Goal: Task Accomplishment & Management: Manage account settings

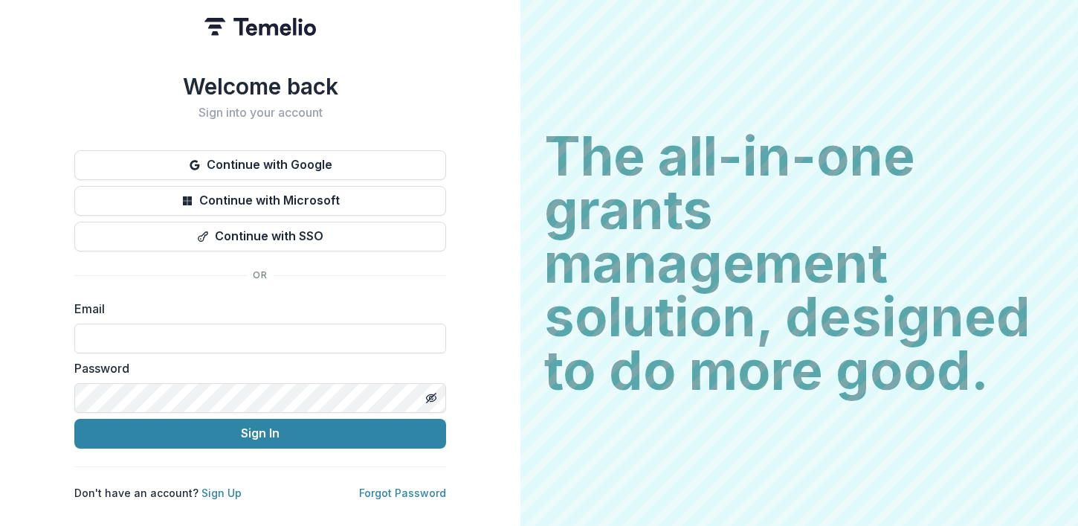
type input "**********"
click at [471, 77] on div "**********" at bounding box center [260, 263] width 521 height 526
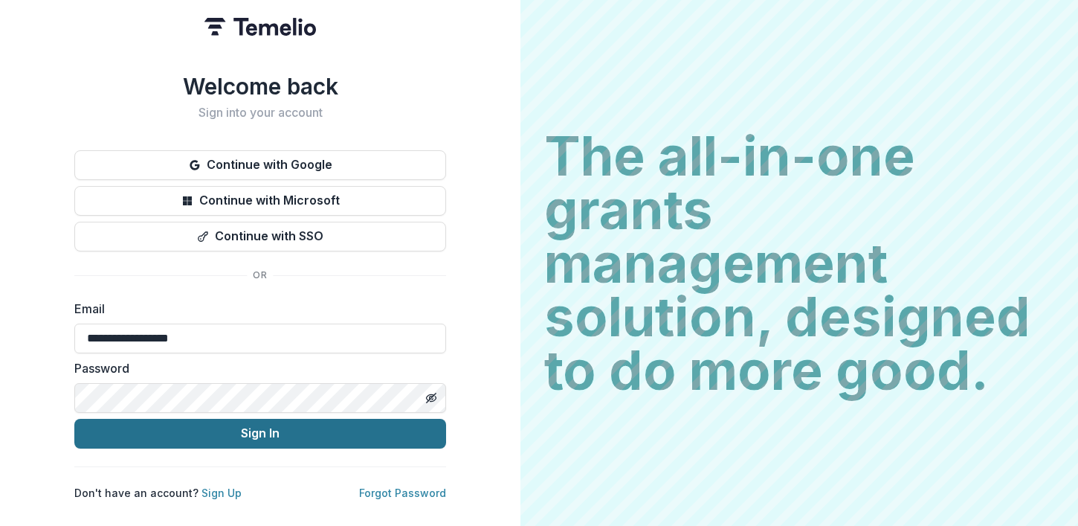
click at [195, 422] on button "Sign In" at bounding box center [260, 434] width 372 height 30
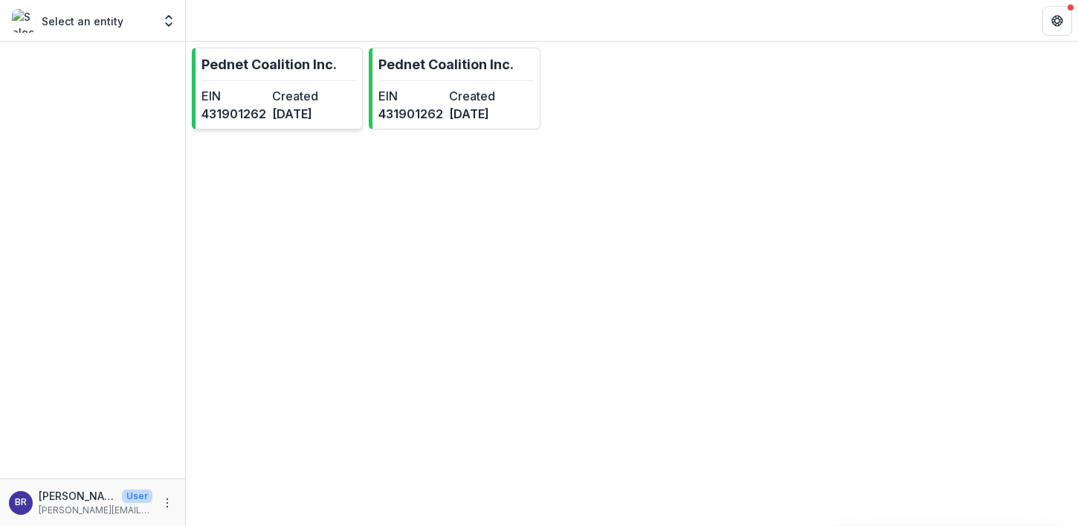
click at [311, 88] on dt "Created" at bounding box center [304, 96] width 65 height 18
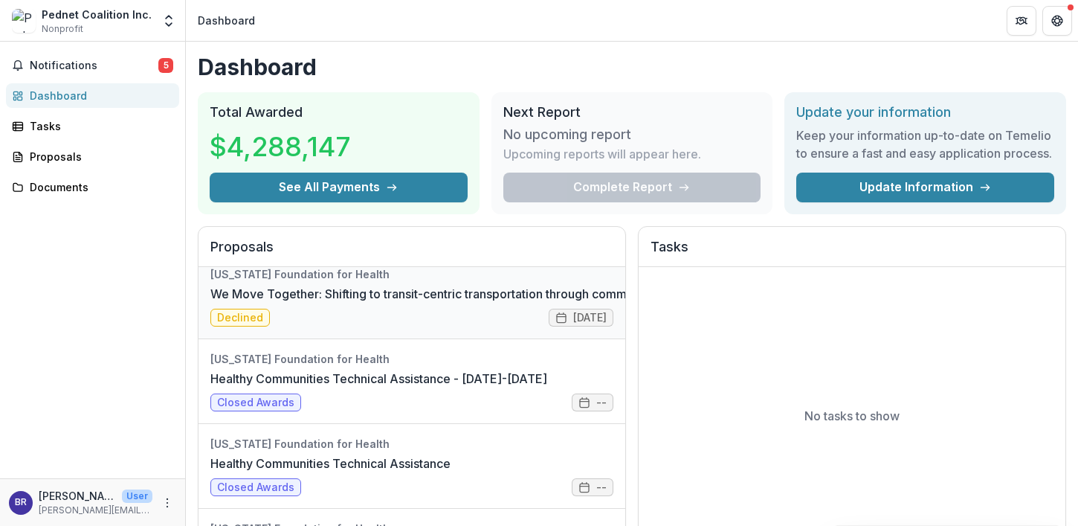
scroll to position [13, 0]
click at [400, 387] on link "Healthy Communities Technical Assistance - 2017-2018" at bounding box center [378, 378] width 337 height 18
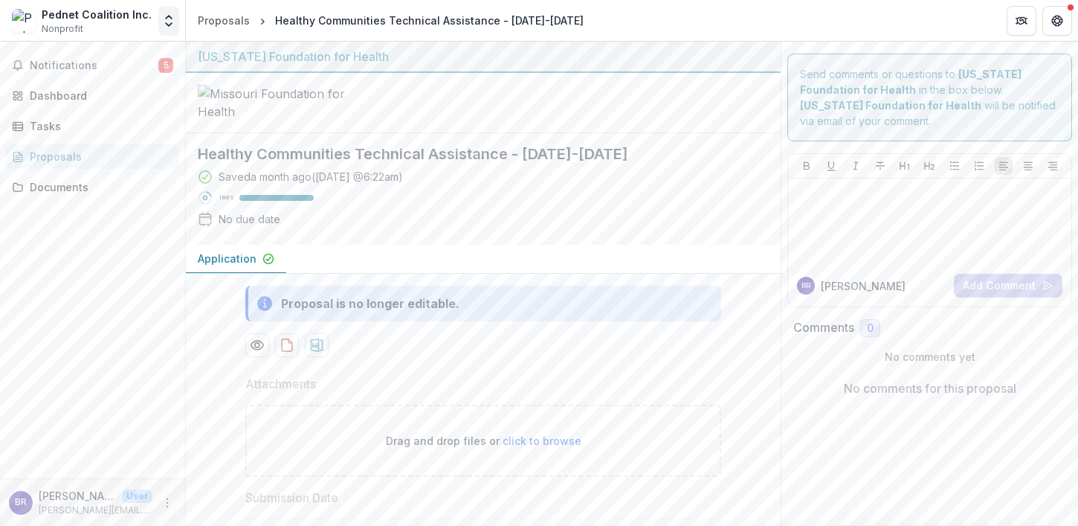
click at [162, 25] on icon "Open entity switcher" at bounding box center [168, 20] width 15 height 15
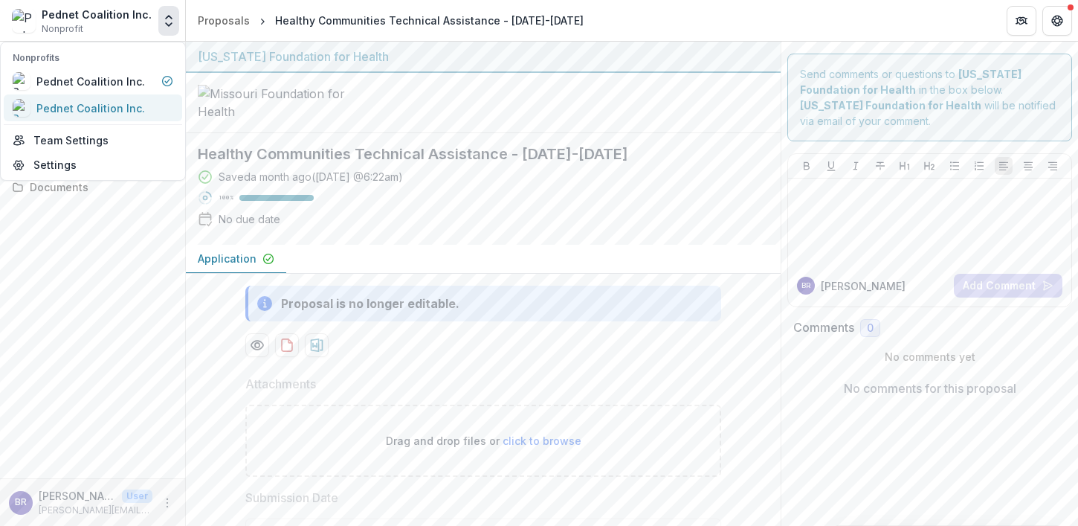
click at [107, 111] on div "Pednet Coalition Inc." at bounding box center [90, 108] width 109 height 16
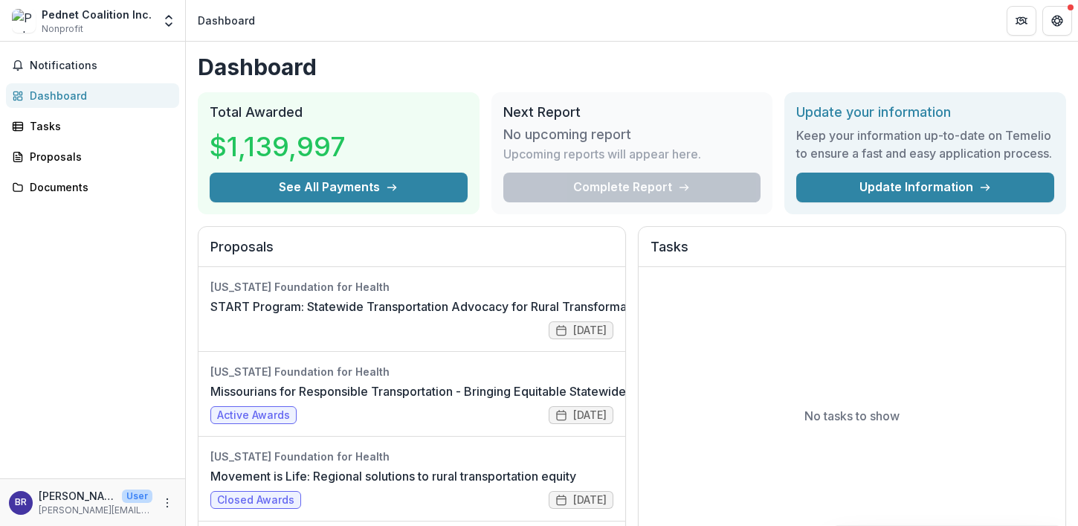
click at [99, 13] on div "Pednet Coalition Inc." at bounding box center [97, 15] width 110 height 16
click at [139, 19] on div "Pednet Coalition Inc." at bounding box center [97, 15] width 110 height 16
click at [169, 22] on icon "Open entity switcher" at bounding box center [168, 20] width 15 height 15
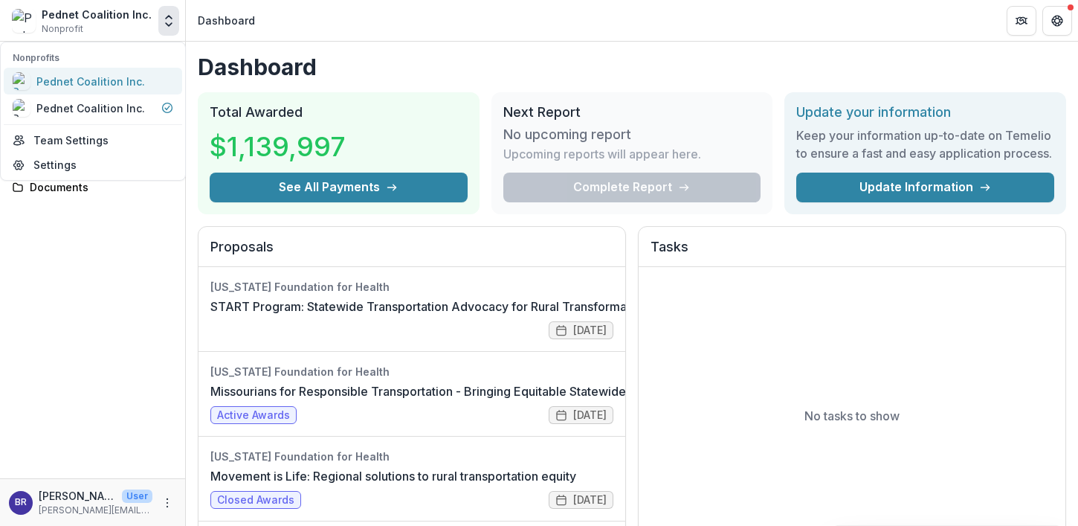
click at [94, 83] on div "Pednet Coalition Inc." at bounding box center [90, 82] width 109 height 16
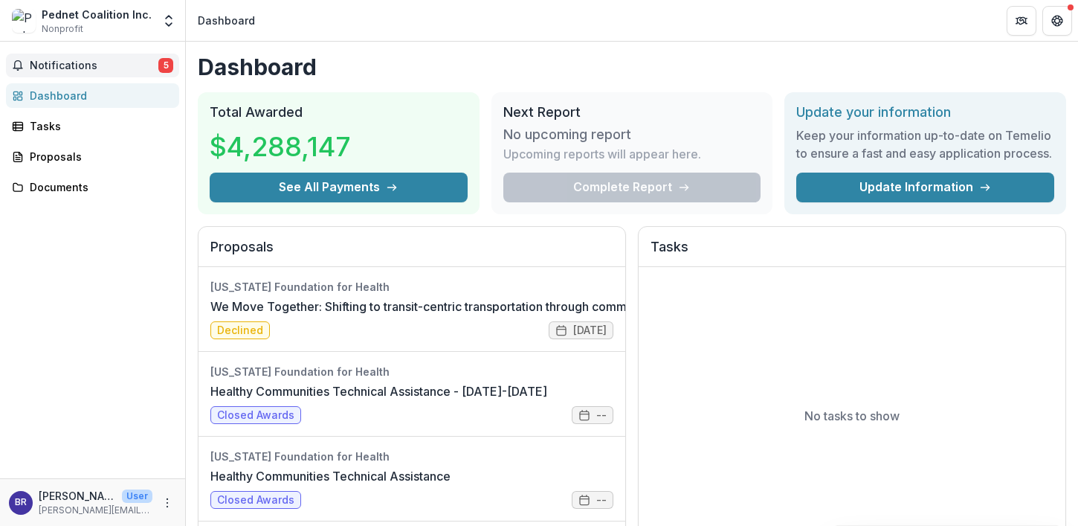
click at [68, 62] on span "Notifications" at bounding box center [94, 65] width 129 height 13
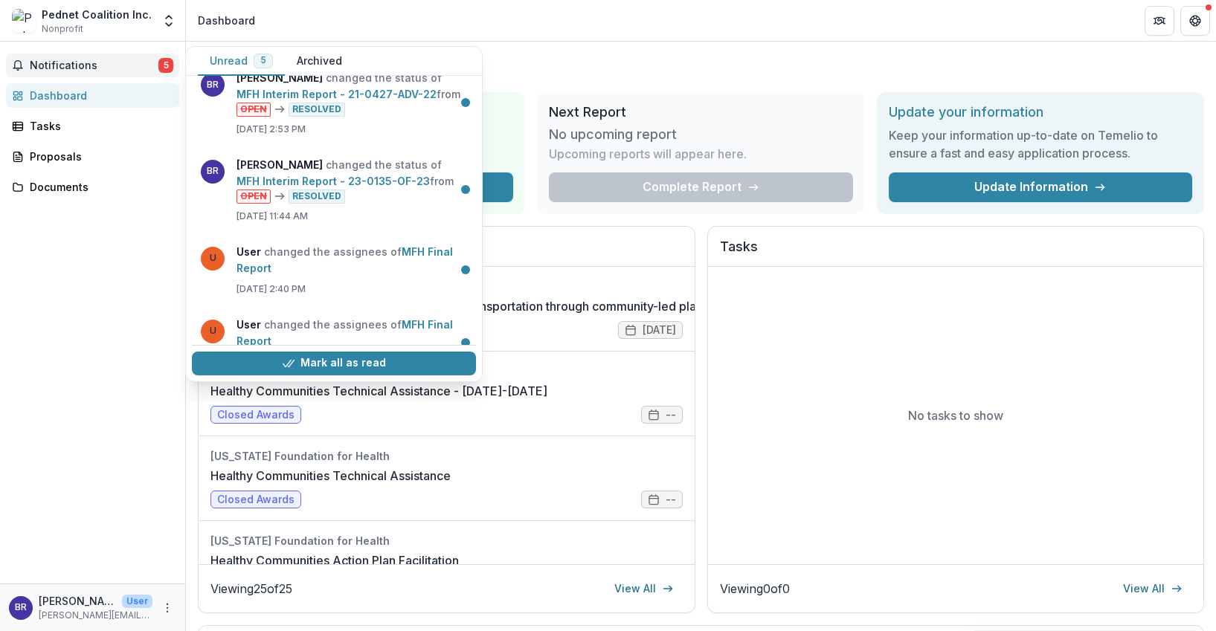
scroll to position [7, 0]
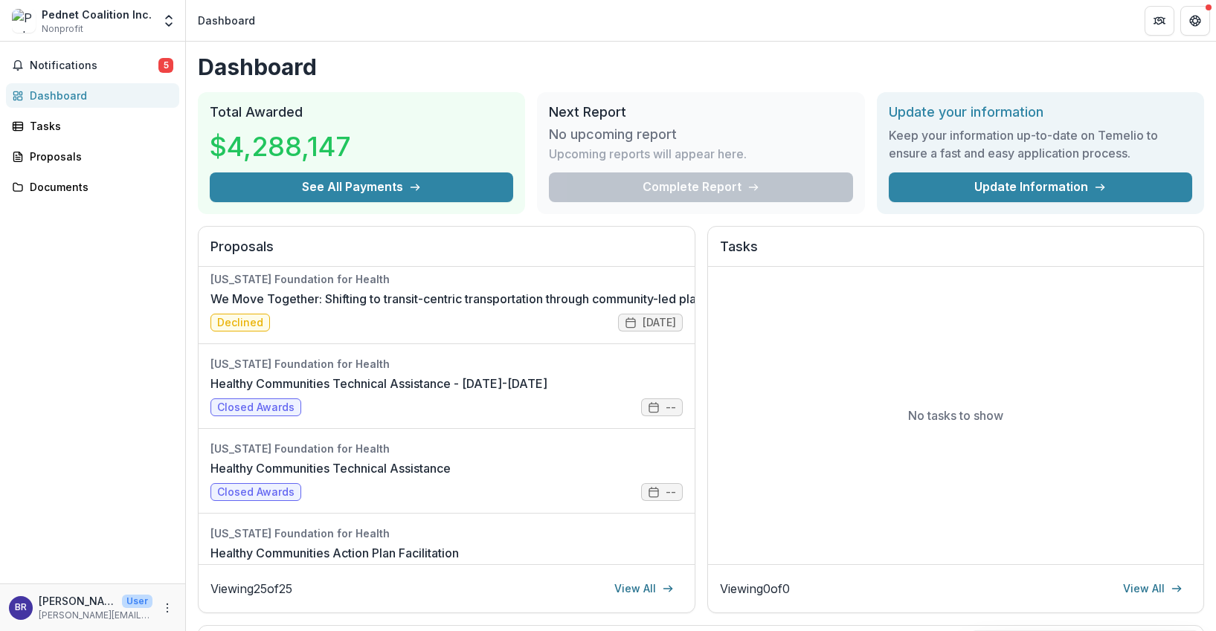
click at [559, 13] on header "Dashboard" at bounding box center [701, 20] width 1030 height 41
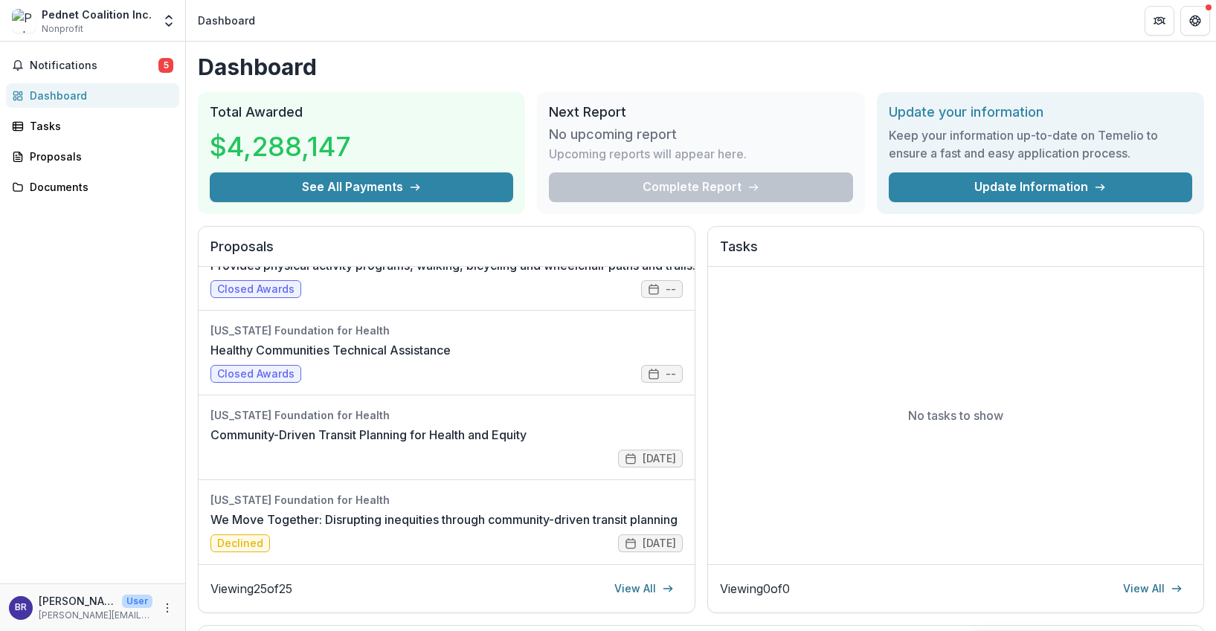
scroll to position [1402, 0]
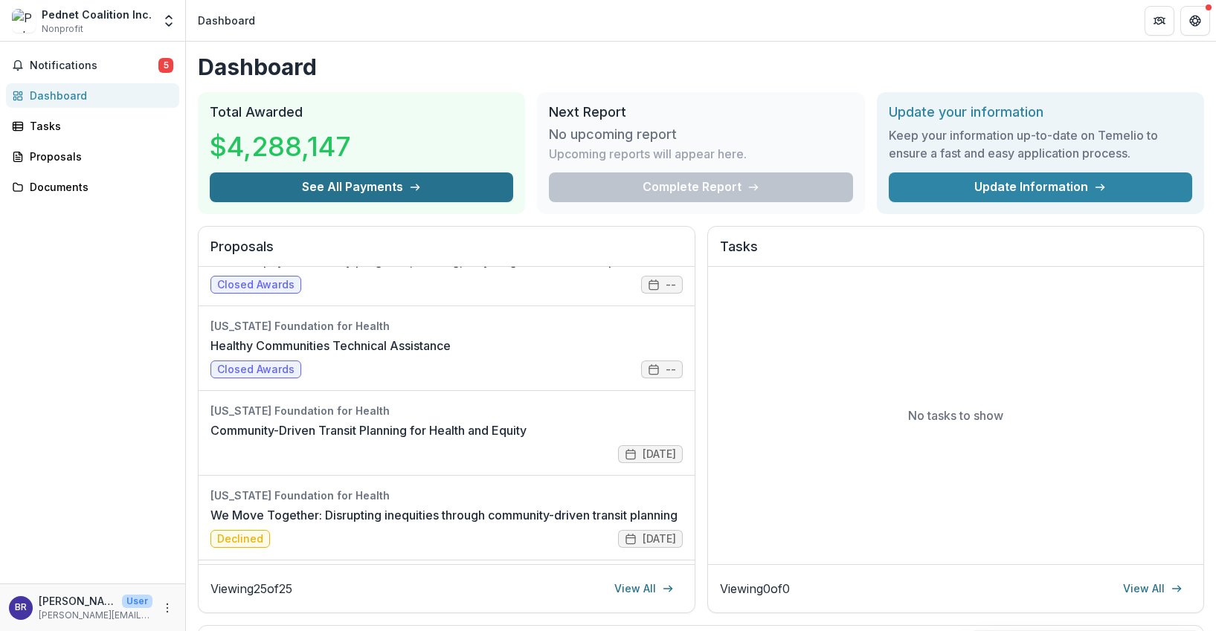
click at [351, 182] on button "See All Payments" at bounding box center [361, 188] width 303 height 30
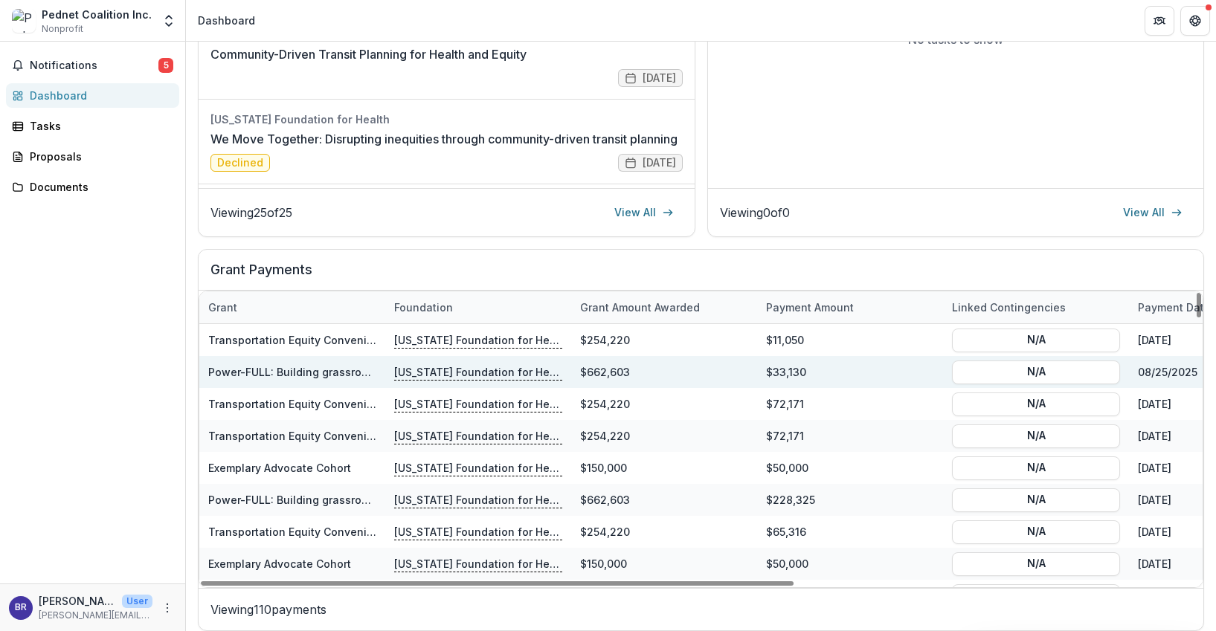
scroll to position [373, 0]
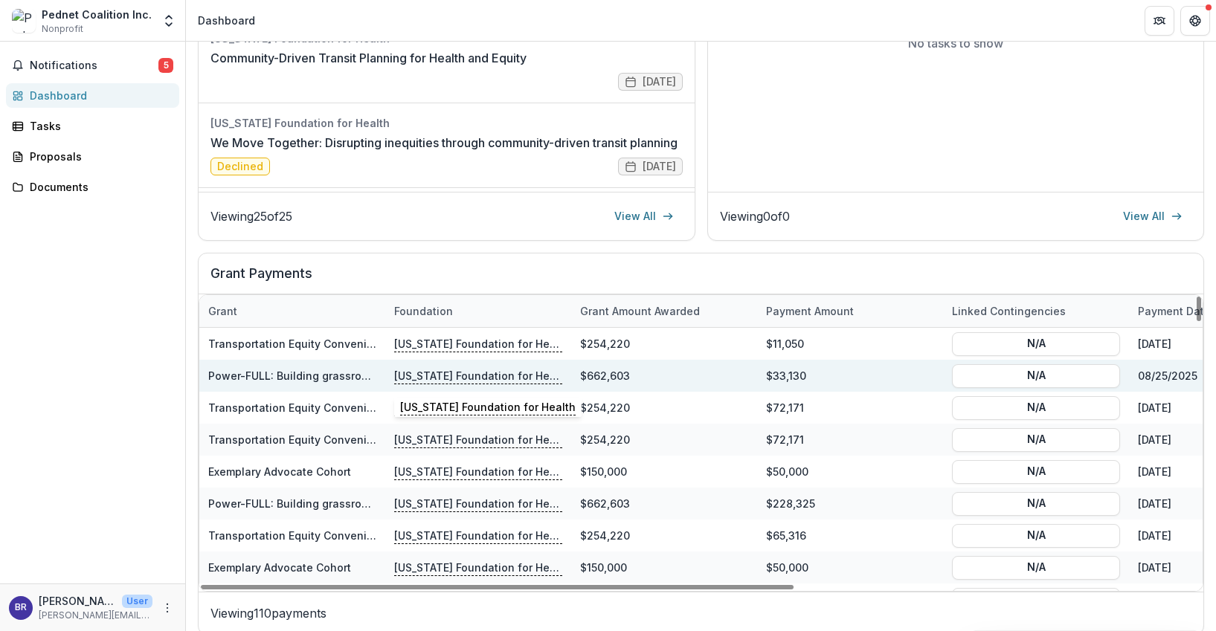
click at [434, 373] on p "Missouri Foundation for Health" at bounding box center [478, 375] width 168 height 16
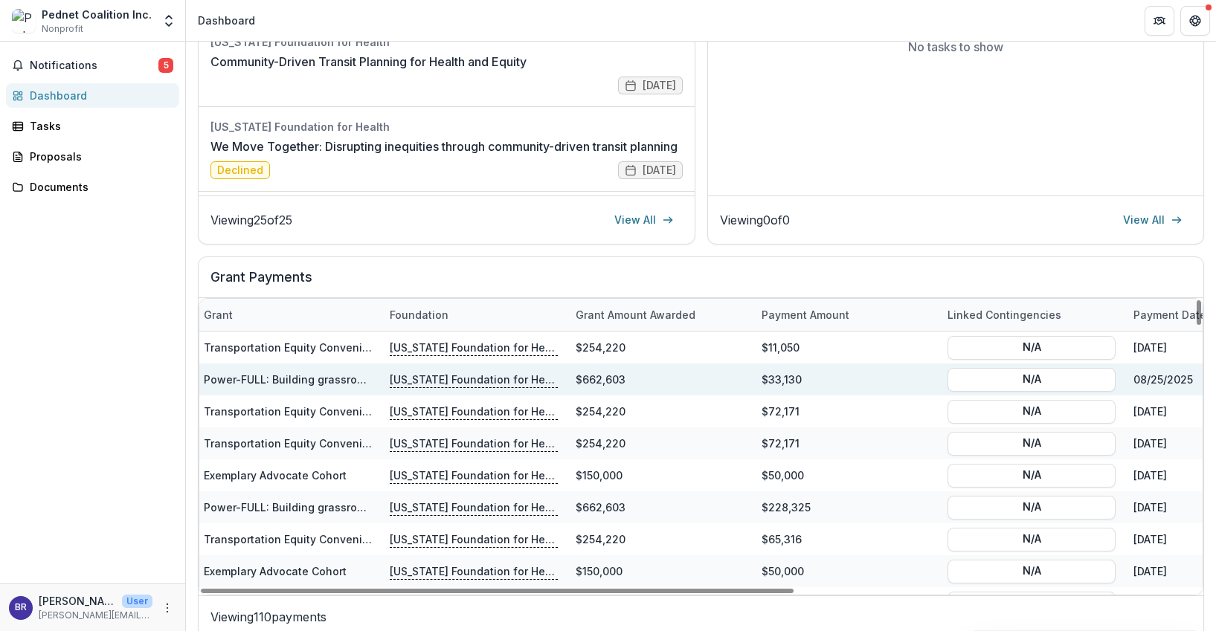
scroll to position [0, 4]
